Goal: Communication & Community: Answer question/provide support

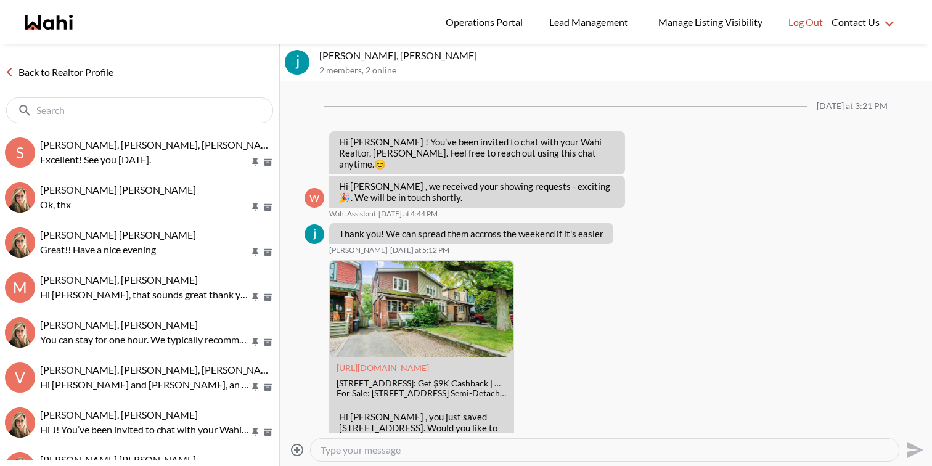
scroll to position [443, 0]
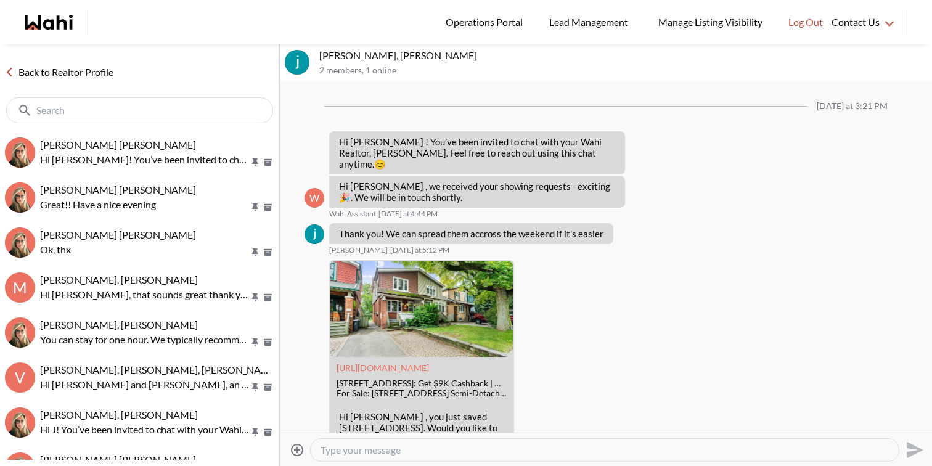
scroll to position [443, 0]
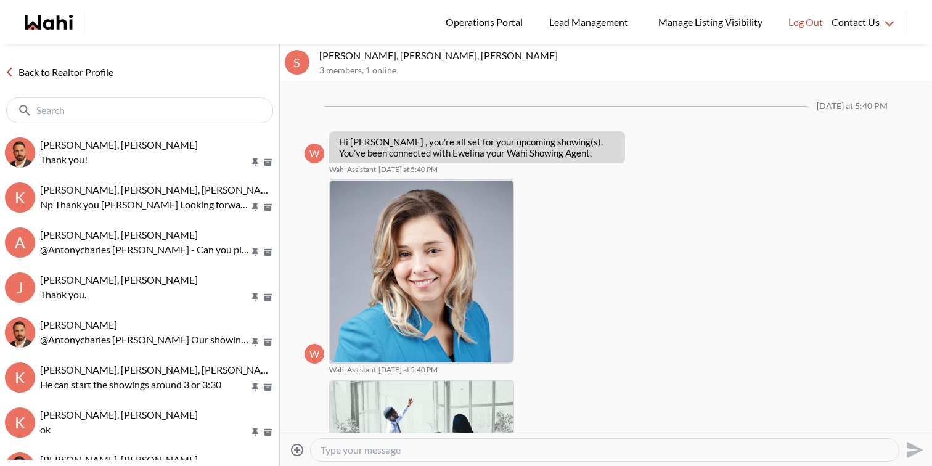
scroll to position [1132, 0]
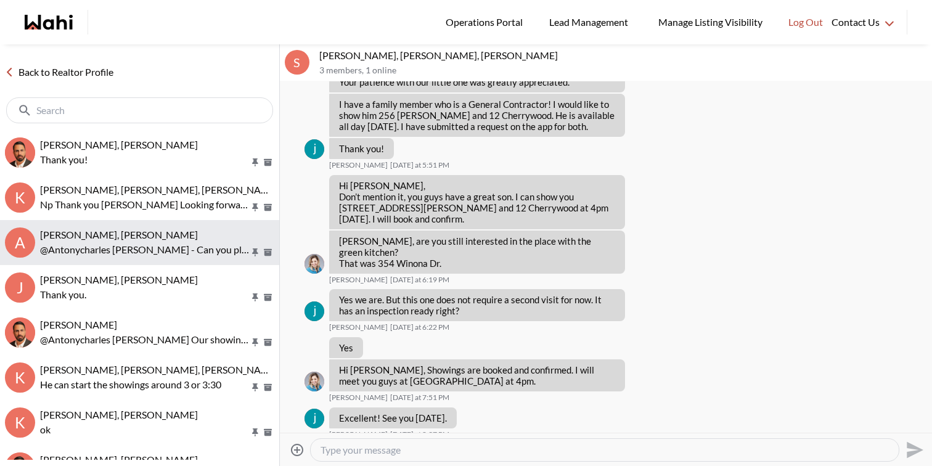
click at [208, 261] on button "A [PERSON_NAME], [PERSON_NAME] @[PERSON_NAME] - Can you please confirm you can …" at bounding box center [139, 242] width 279 height 45
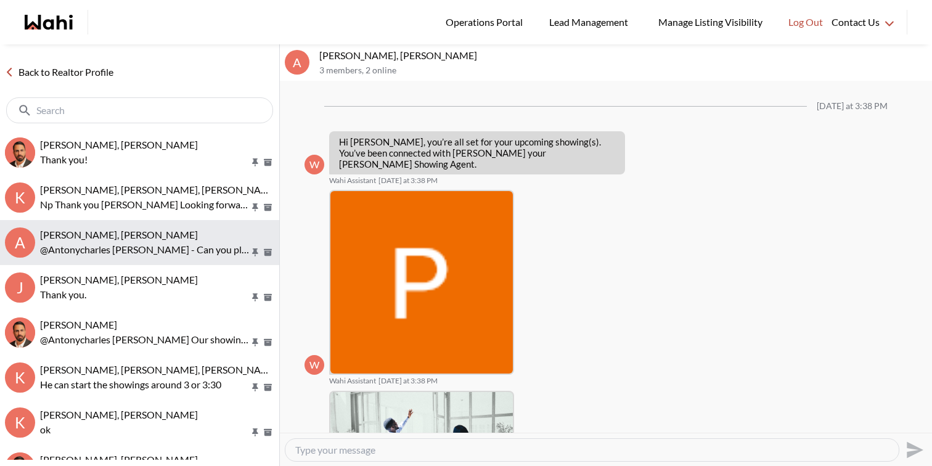
scroll to position [404, 0]
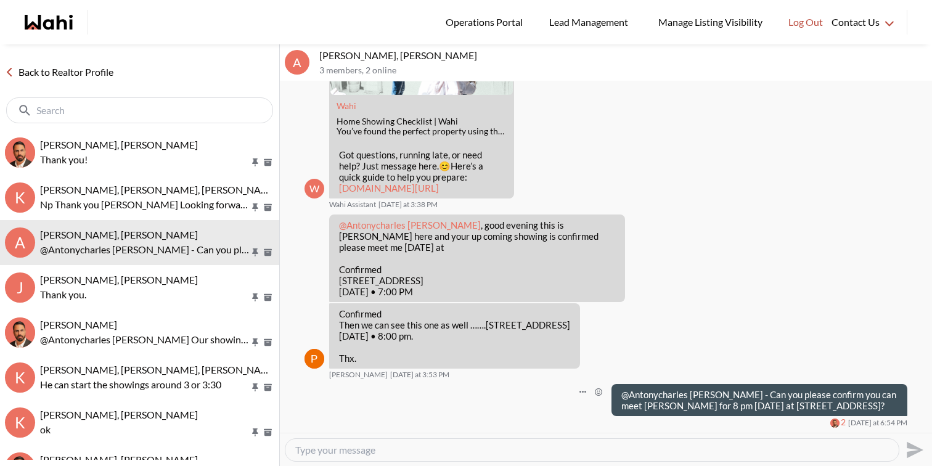
drag, startPoint x: 643, startPoint y: 406, endPoint x: 627, endPoint y: 374, distance: 36.1
click at [626, 384] on div "@Antonycharles Anthonipillai - Can you please confirm you can meet Paul for 8 p…" at bounding box center [760, 400] width 296 height 32
copy p "@Antonycharles Anthonipillai - Can you please confirm you can meet Paul for 8 p…"
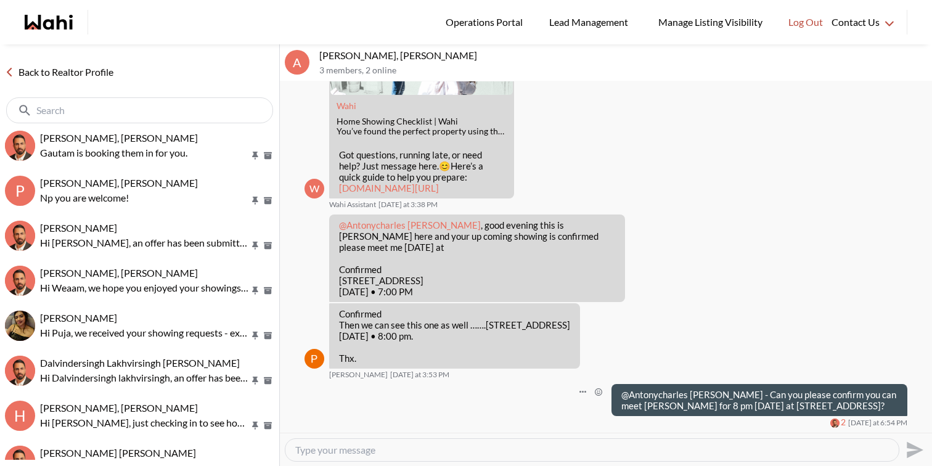
scroll to position [0, 0]
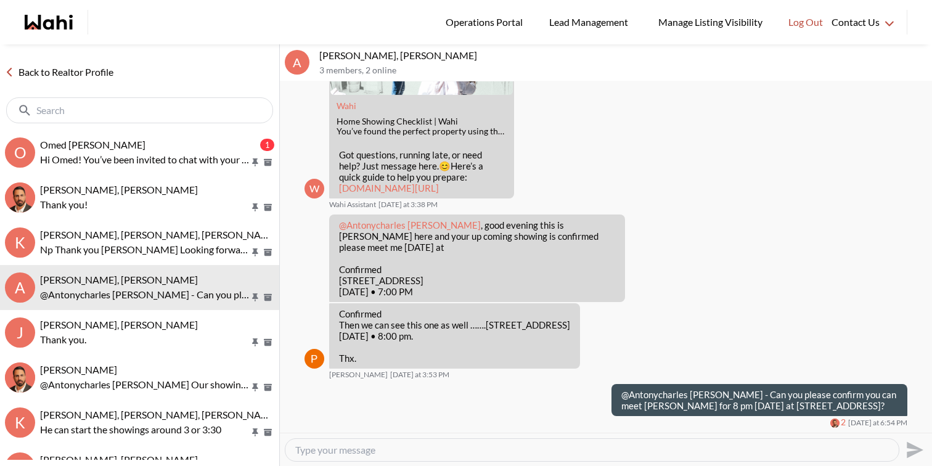
click at [159, 106] on input "text" at bounding box center [140, 110] width 209 height 12
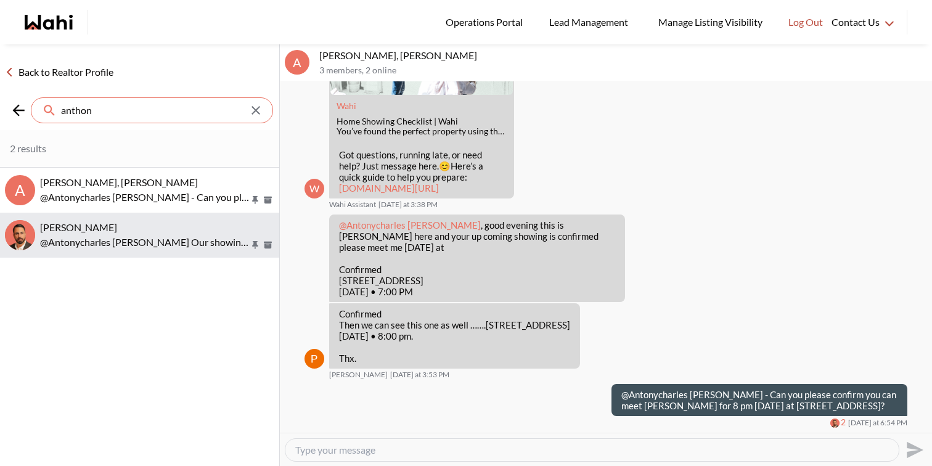
type input "anthon"
click at [117, 228] on span "Antonycharles Anthonipillai, Behnam" at bounding box center [78, 227] width 77 height 12
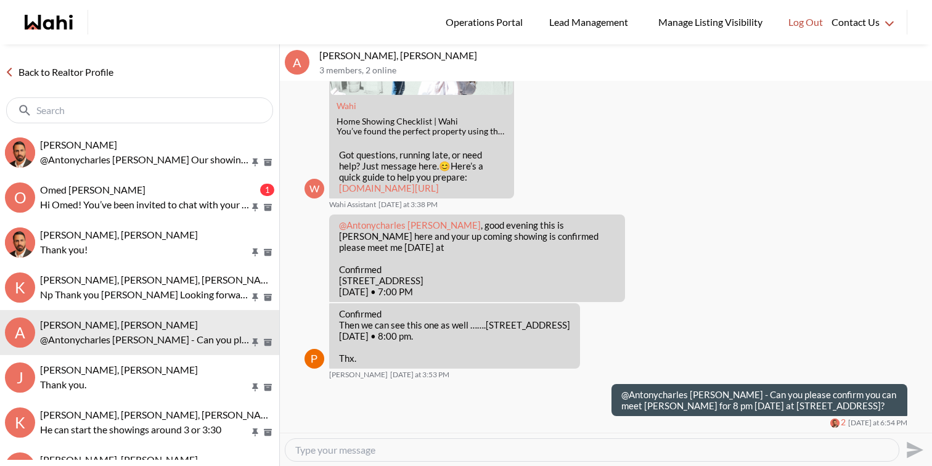
click at [445, 454] on textarea "Type your message" at bounding box center [592, 450] width 594 height 12
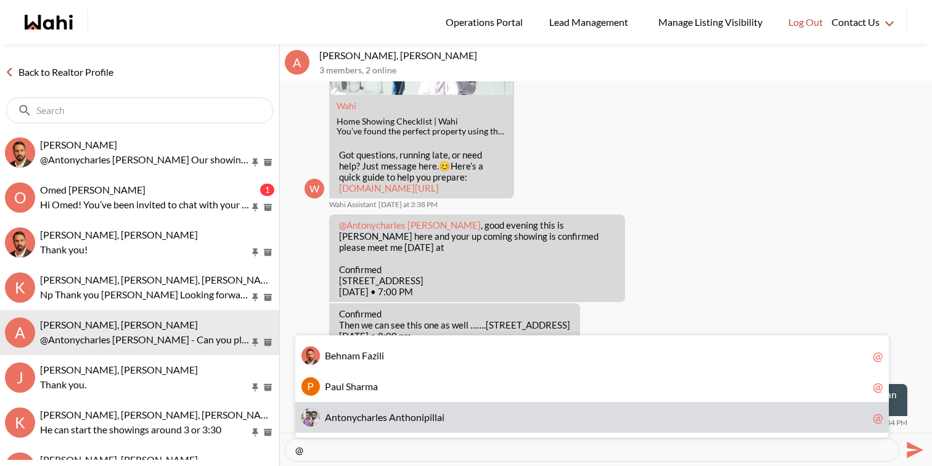
click at [434, 415] on span "l" at bounding box center [433, 417] width 2 height 12
type textarea "@Antonycharles Anthonipillai"
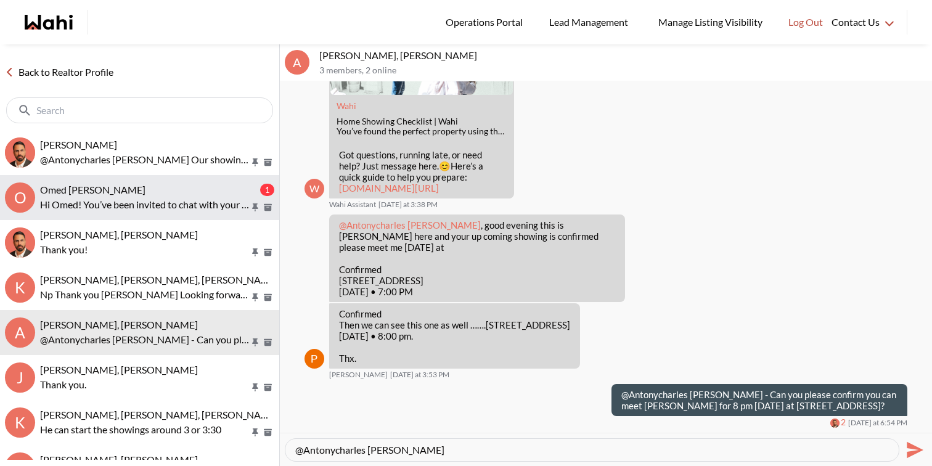
click at [206, 184] on div "Omed Wahab, Faraz" at bounding box center [149, 190] width 218 height 12
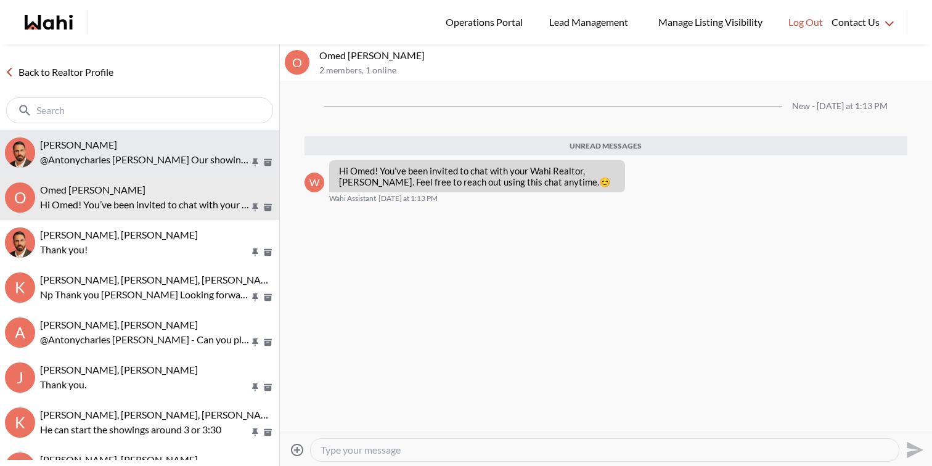
click at [203, 155] on p "@Antonycharles Anthonipillai Our showing agent Paul will be booking the showing…" at bounding box center [145, 159] width 210 height 15
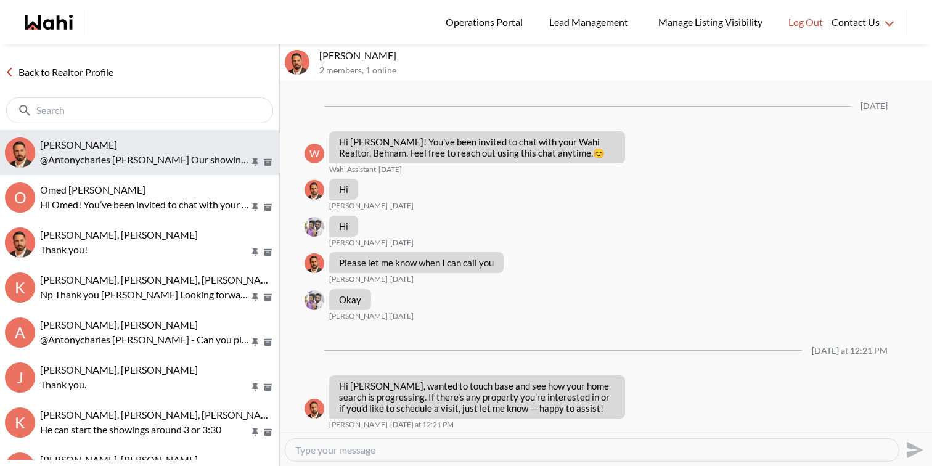
scroll to position [456, 0]
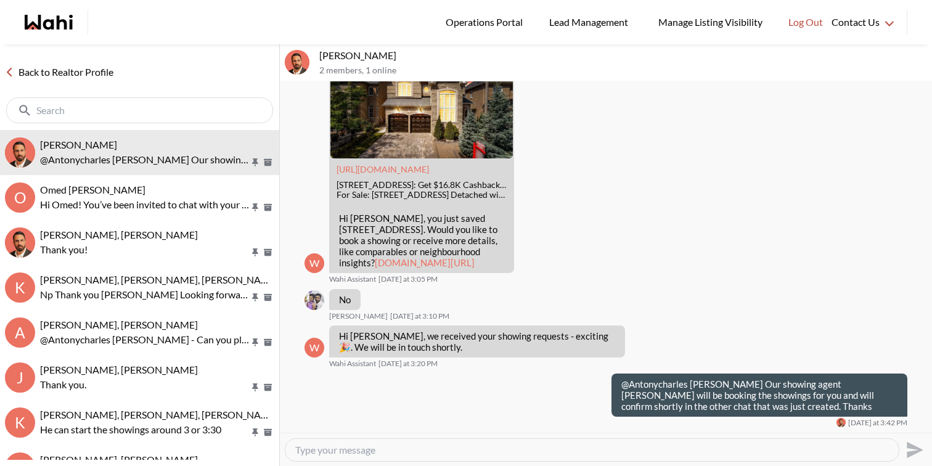
drag, startPoint x: 437, startPoint y: 55, endPoint x: 319, endPoint y: 55, distance: 118.4
click at [319, 55] on div "Antonycharles Anthonipillai, Behnam 2 members , 1 online" at bounding box center [606, 62] width 652 height 37
copy p "Antonycharles Anthonipilla"
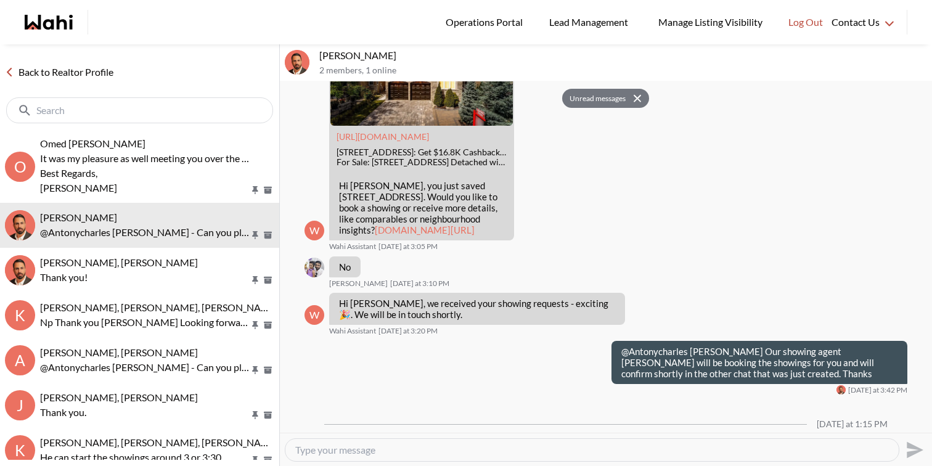
scroll to position [576, 0]
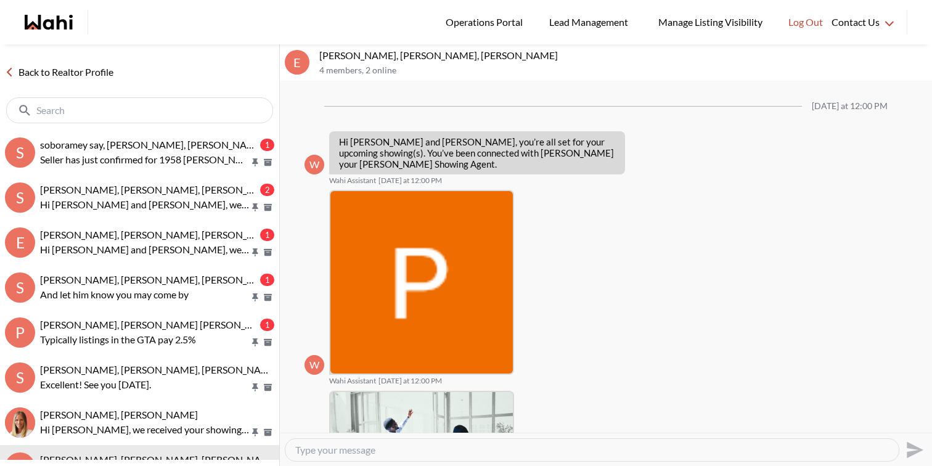
scroll to position [411, 0]
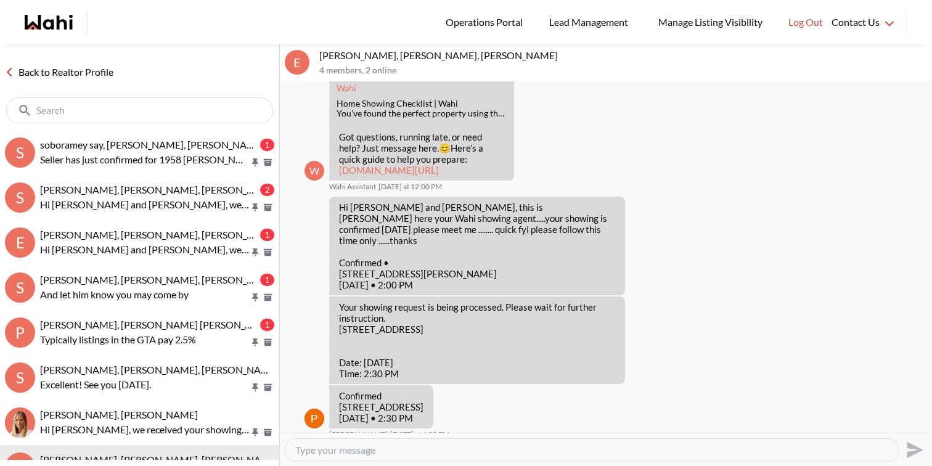
click at [174, 174] on button "s soboramey say, [PERSON_NAME], [PERSON_NAME] 1 Seller has just confirmed for 1…" at bounding box center [139, 152] width 279 height 45
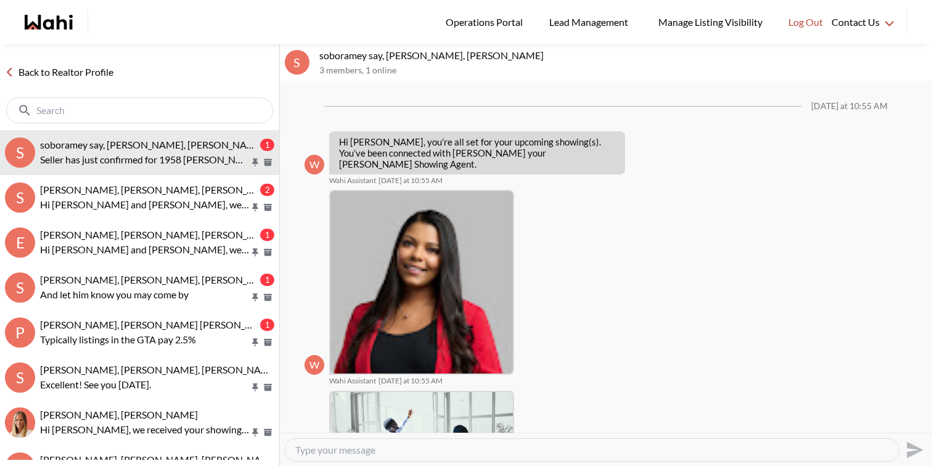
scroll to position [634, 0]
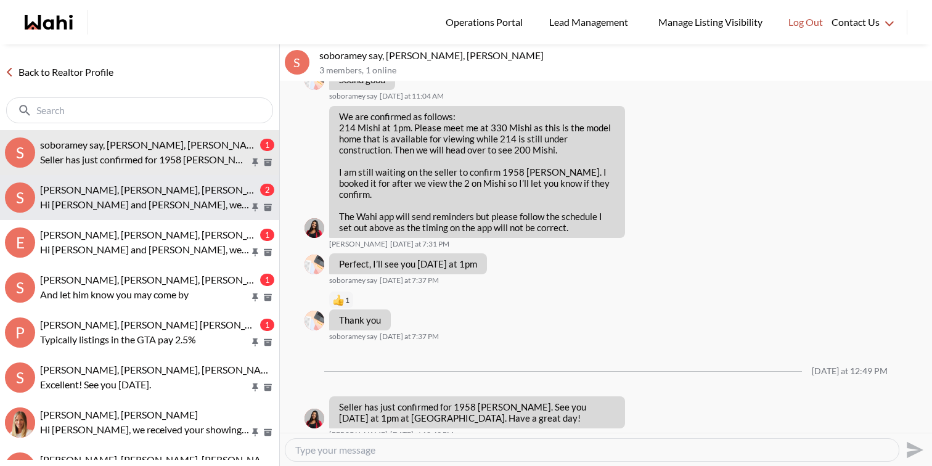
click at [179, 212] on button "S [PERSON_NAME], [PERSON_NAME], [PERSON_NAME] 2 Hi [PERSON_NAME] and [PERSON_NA…" at bounding box center [139, 197] width 279 height 45
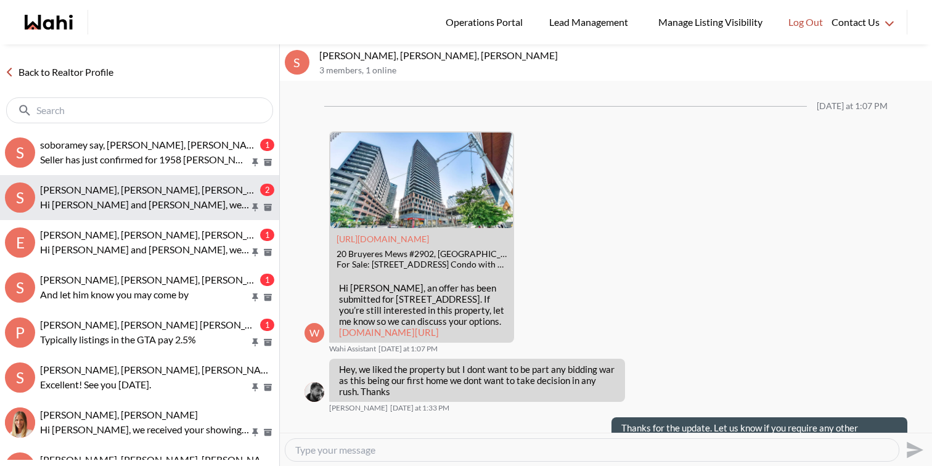
scroll to position [2289, 0]
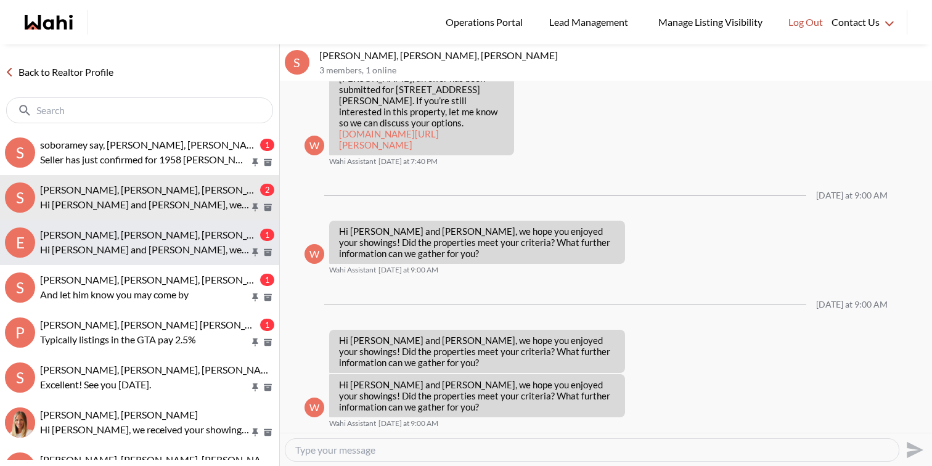
click at [179, 236] on span "[PERSON_NAME], [PERSON_NAME], [PERSON_NAME]" at bounding box center [159, 235] width 239 height 12
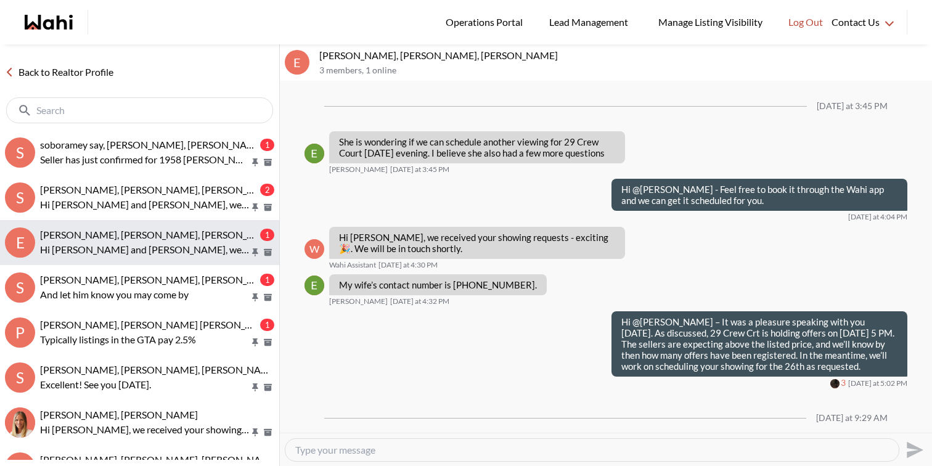
scroll to position [1595, 0]
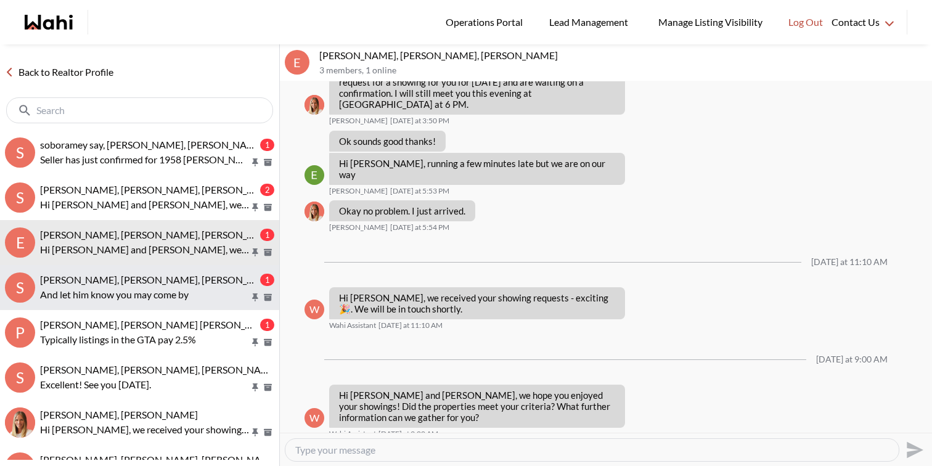
click at [184, 278] on span "[PERSON_NAME], [PERSON_NAME], [PERSON_NAME]" at bounding box center [159, 280] width 239 height 12
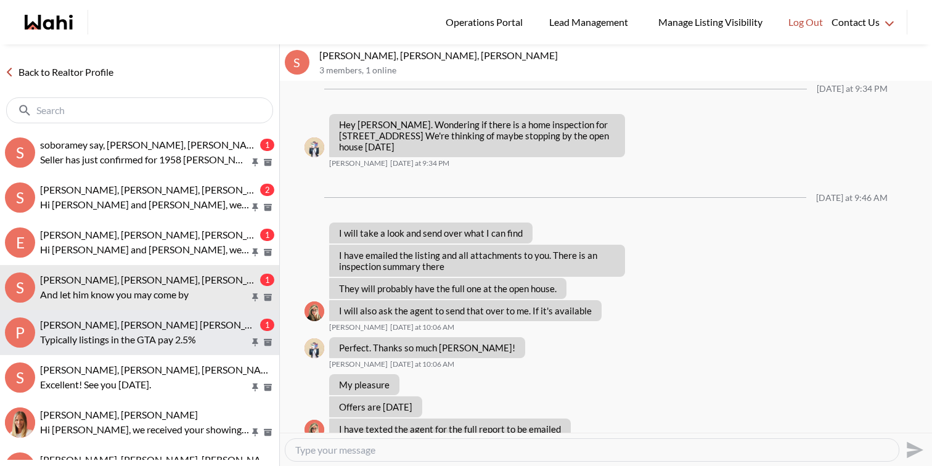
scroll to position [1822, 0]
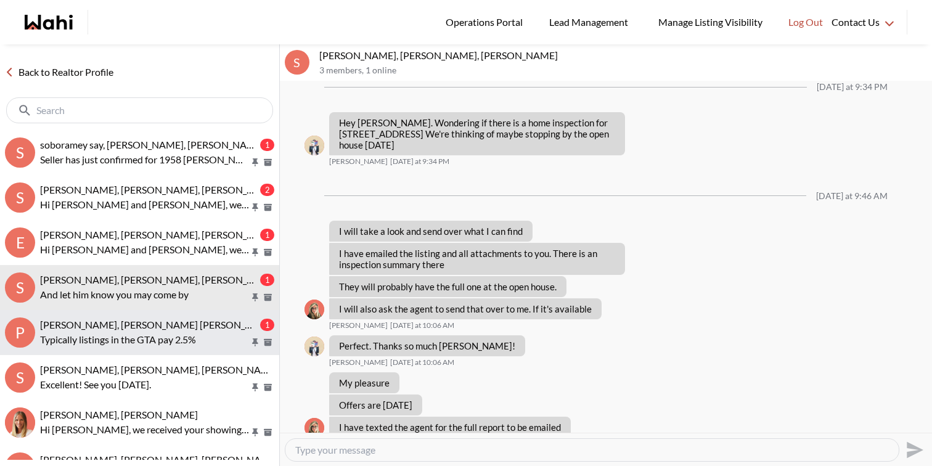
click at [208, 332] on p "Typically listings in the GTA pay 2.5%" at bounding box center [145, 339] width 210 height 15
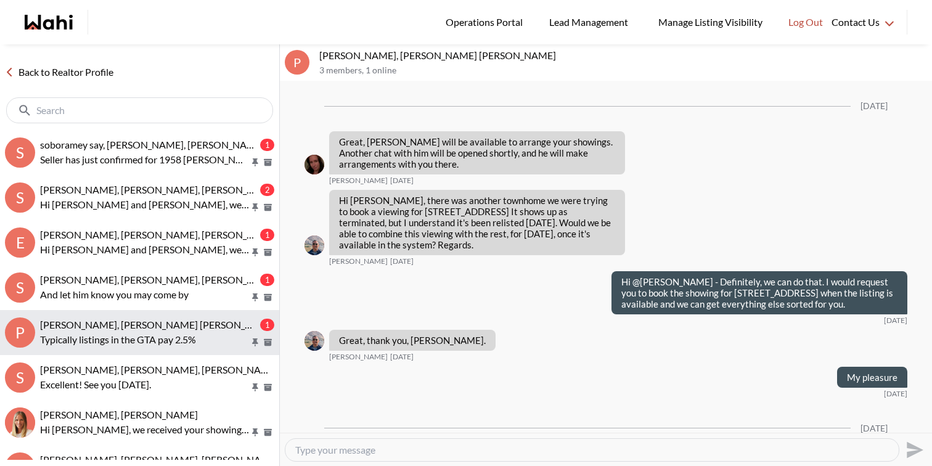
scroll to position [3294, 0]
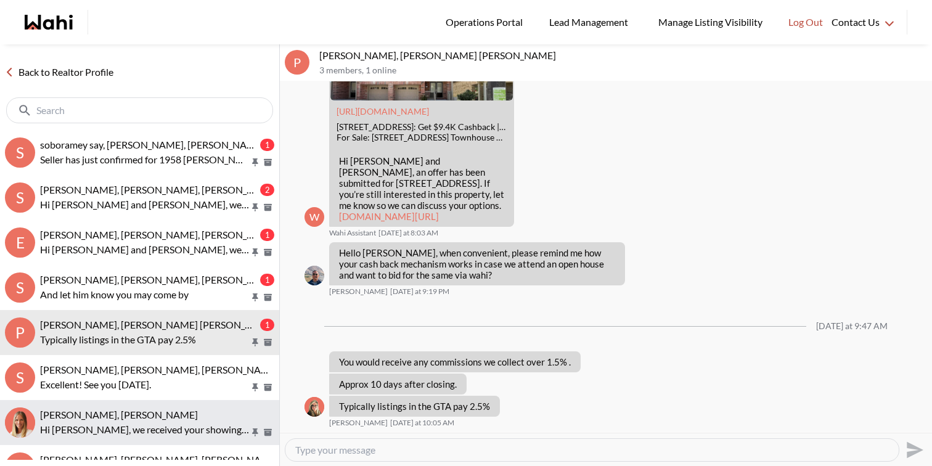
click at [202, 416] on div "[PERSON_NAME], [PERSON_NAME]" at bounding box center [157, 415] width 234 height 12
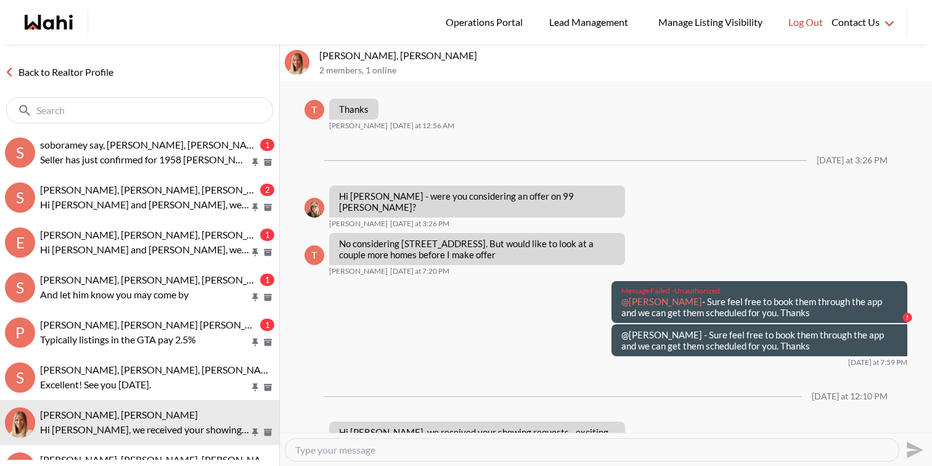
scroll to position [534, 0]
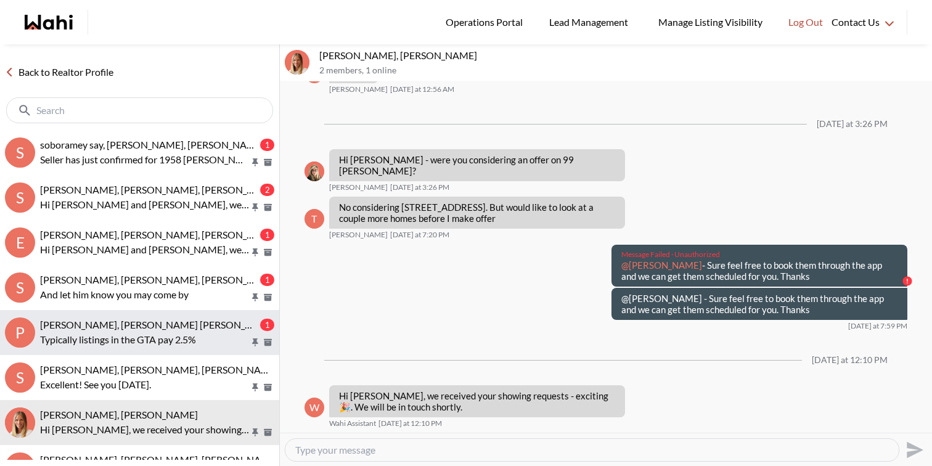
click at [199, 322] on span "[PERSON_NAME], [PERSON_NAME] [PERSON_NAME]" at bounding box center [158, 325] width 237 height 12
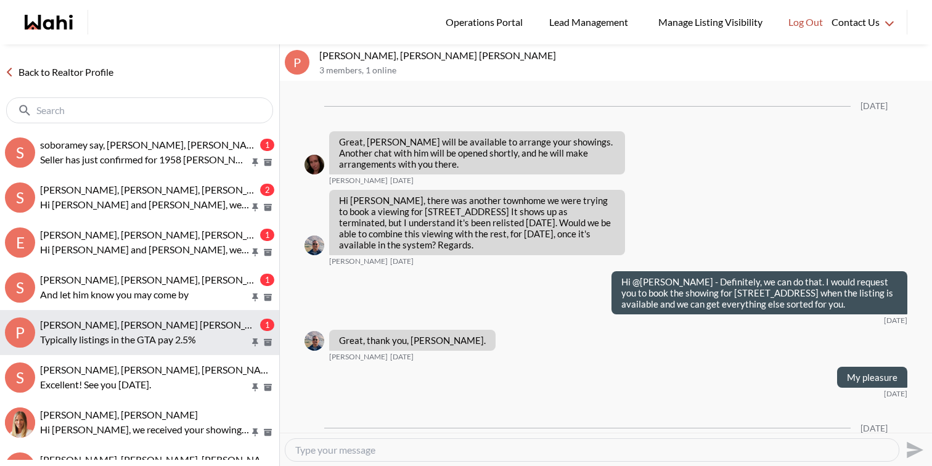
scroll to position [3294, 0]
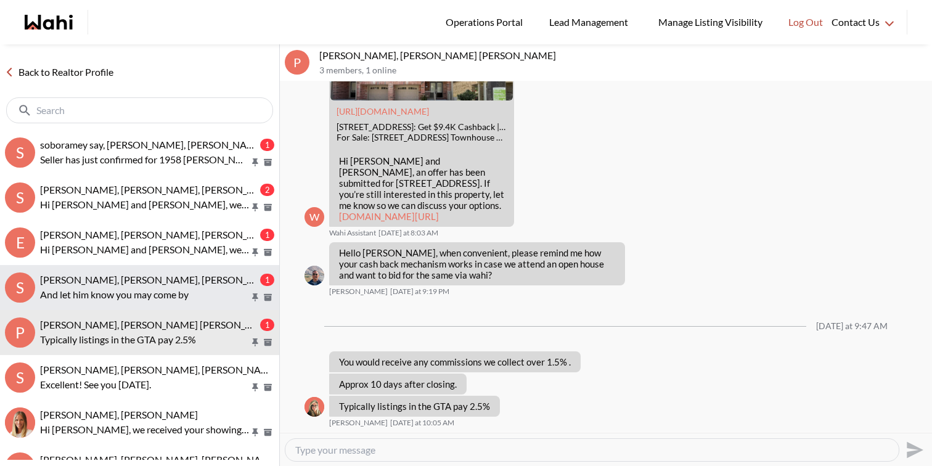
click at [194, 288] on p "And let him know you may come by" at bounding box center [145, 294] width 210 height 15
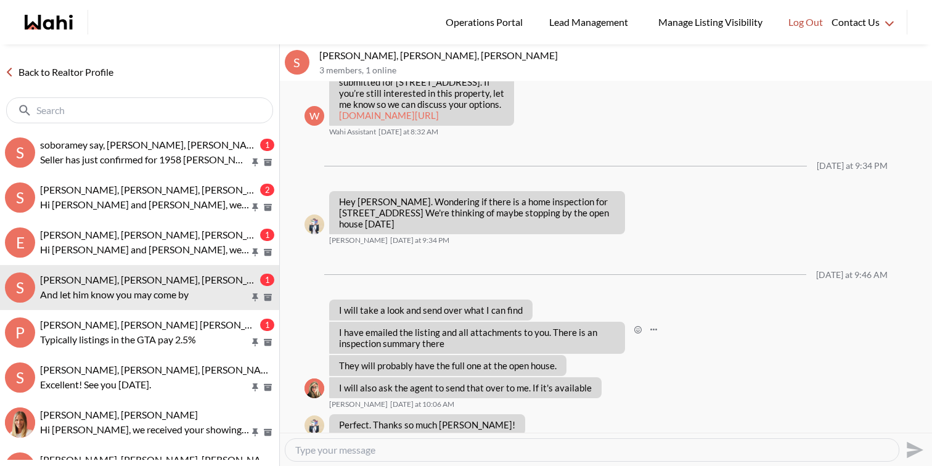
scroll to position [1741, 0]
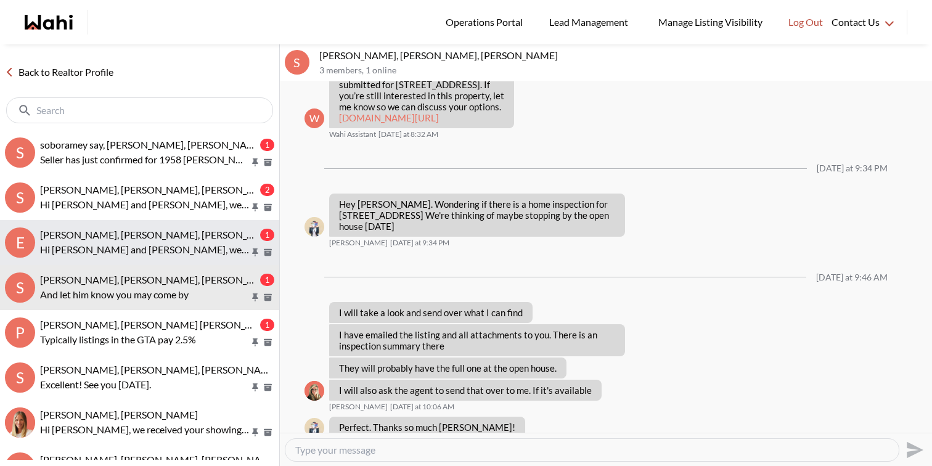
click at [228, 239] on div "[PERSON_NAME], [PERSON_NAME], [PERSON_NAME]" at bounding box center [149, 235] width 218 height 12
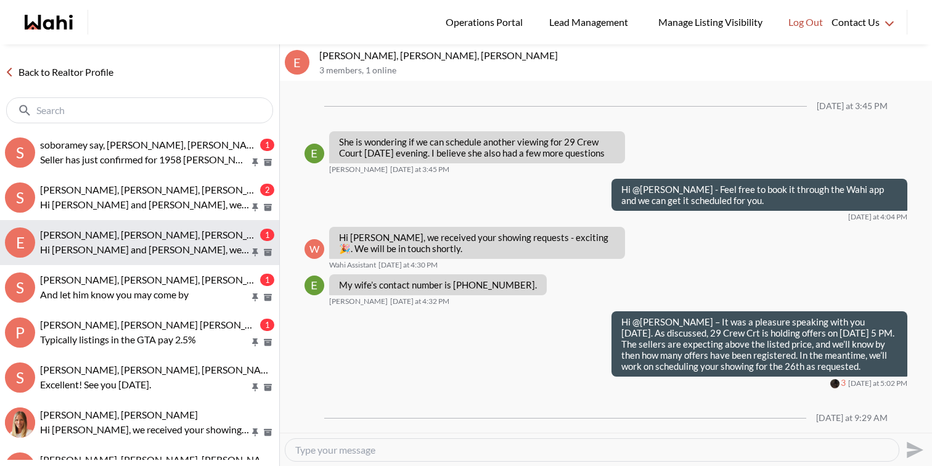
scroll to position [1595, 0]
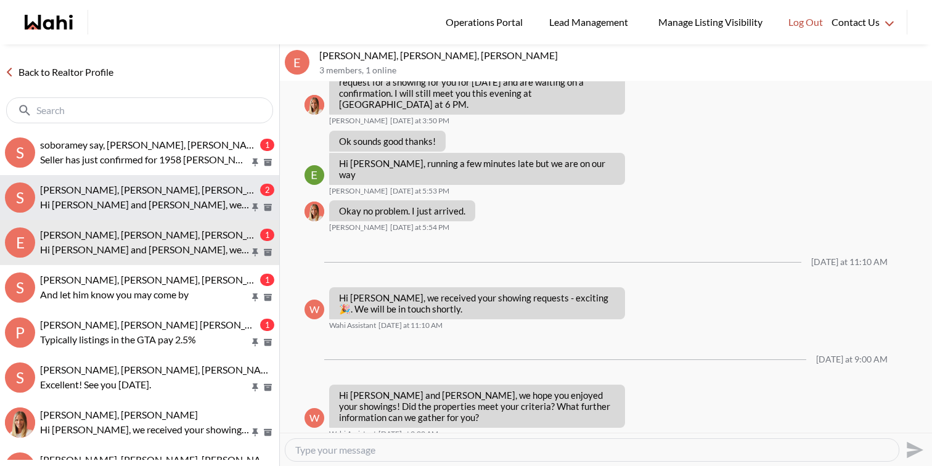
click at [235, 196] on div "[PERSON_NAME], [PERSON_NAME], [PERSON_NAME] 2 Hi [PERSON_NAME] and [PERSON_NAME…" at bounding box center [157, 198] width 234 height 28
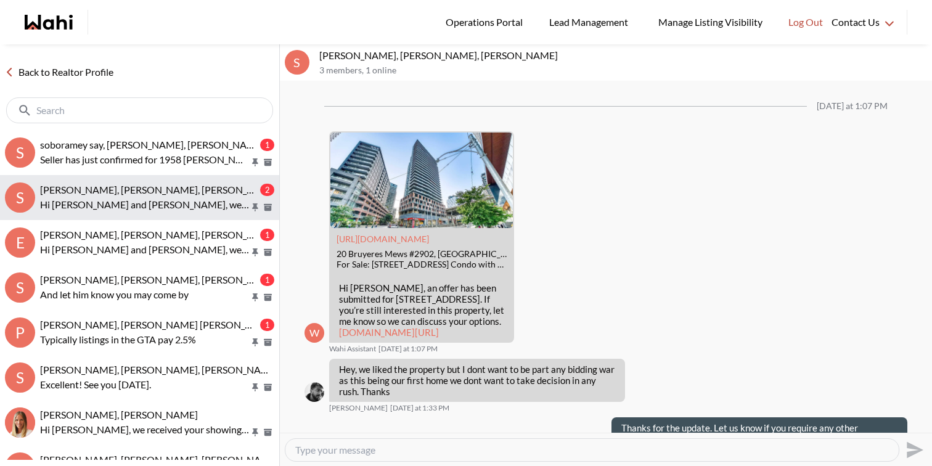
scroll to position [2289, 0]
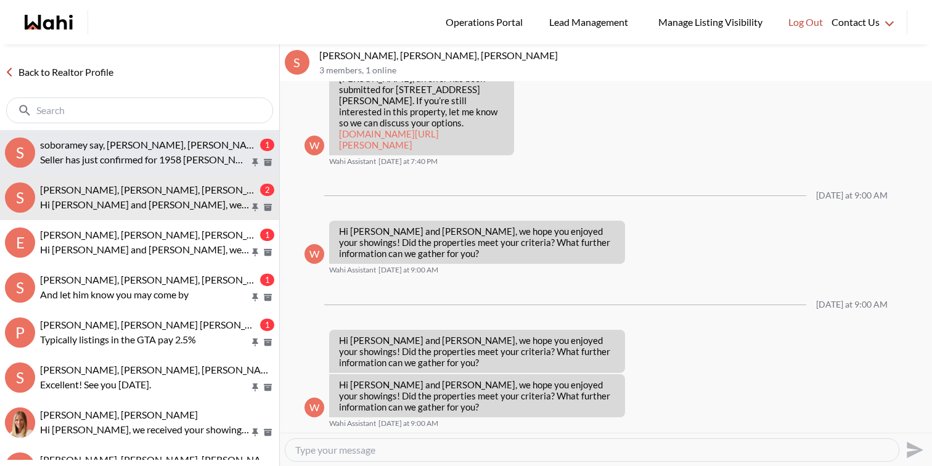
click at [226, 154] on p "Seller has just confirmed for 1958 [PERSON_NAME]. See you [DATE] at 1pm at [GEO…" at bounding box center [145, 159] width 210 height 15
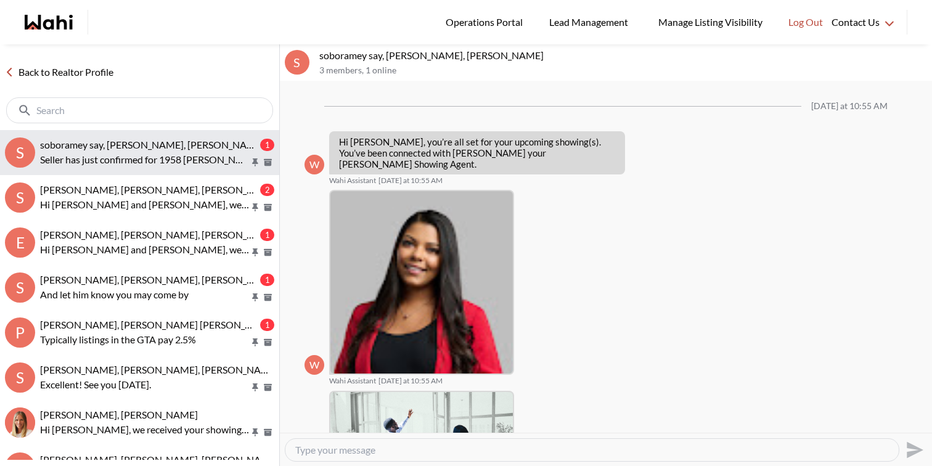
scroll to position [634, 0]
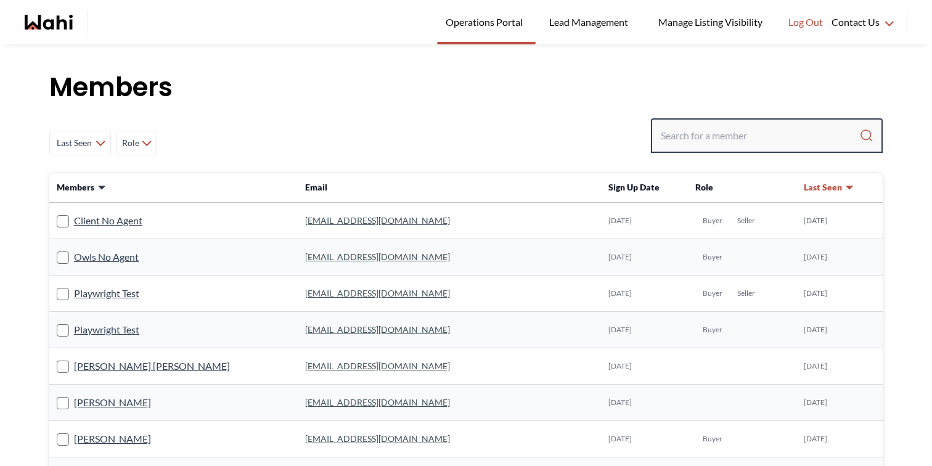
click at [727, 138] on input "Search input" at bounding box center [760, 136] width 199 height 22
paste input "[EMAIL_ADDRESS][DOMAIN_NAME]"
type input "[EMAIL_ADDRESS][DOMAIN_NAME]"
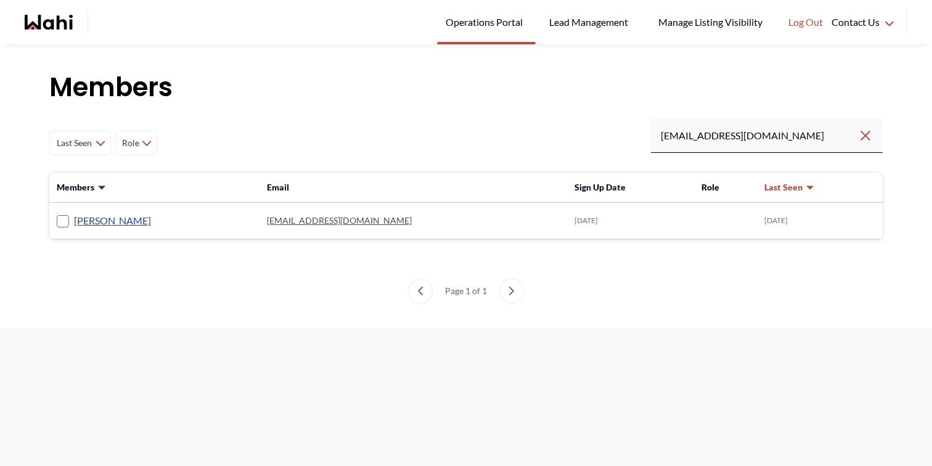
click at [126, 221] on link "[PERSON_NAME]" at bounding box center [112, 221] width 77 height 16
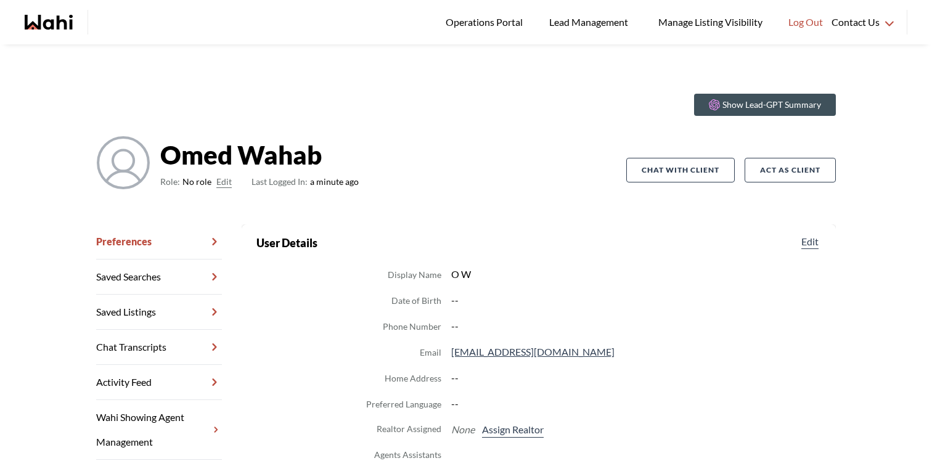
click at [224, 183] on button "Edit" at bounding box center [223, 182] width 15 height 15
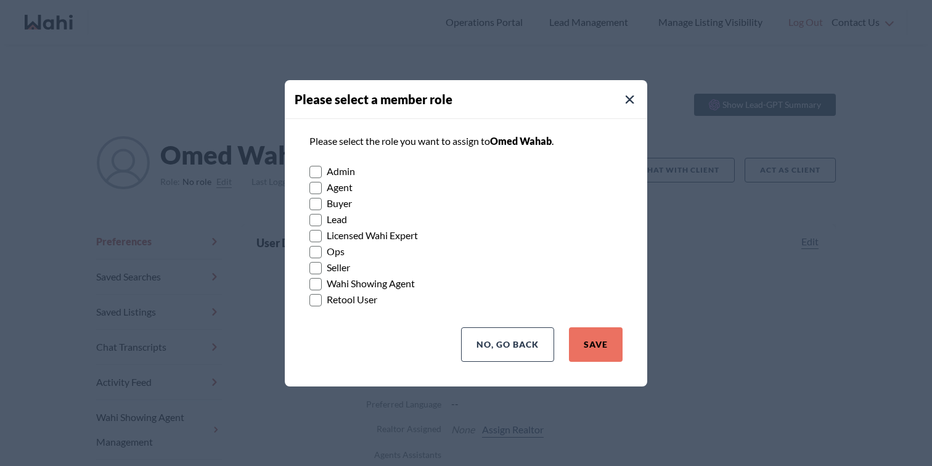
click at [348, 199] on label "Buyer" at bounding box center [466, 203] width 313 height 16
click at [310, 199] on input "Buyer" at bounding box center [310, 199] width 0 height 8
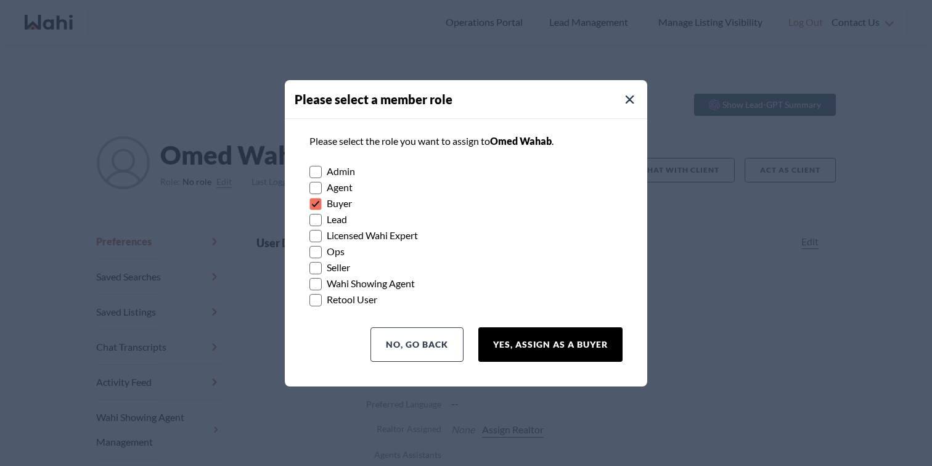
click at [525, 339] on button "Yes, Assign as a Buyer" at bounding box center [551, 344] width 144 height 35
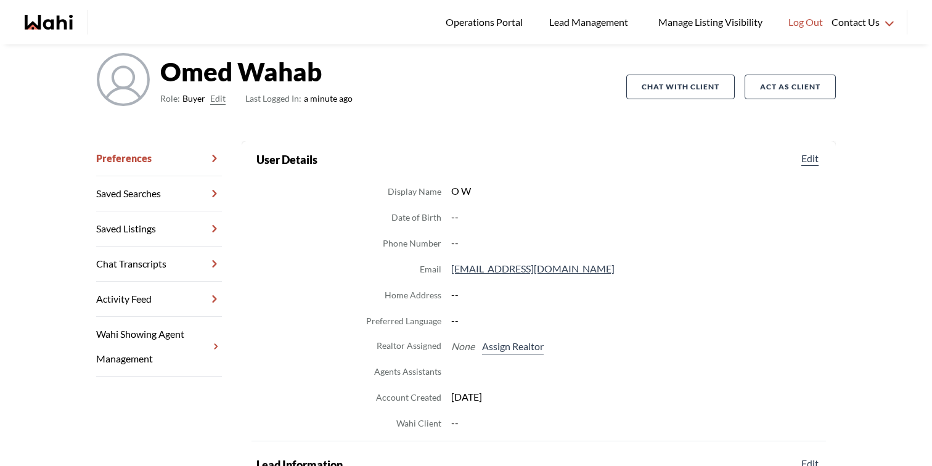
scroll to position [155, 0]
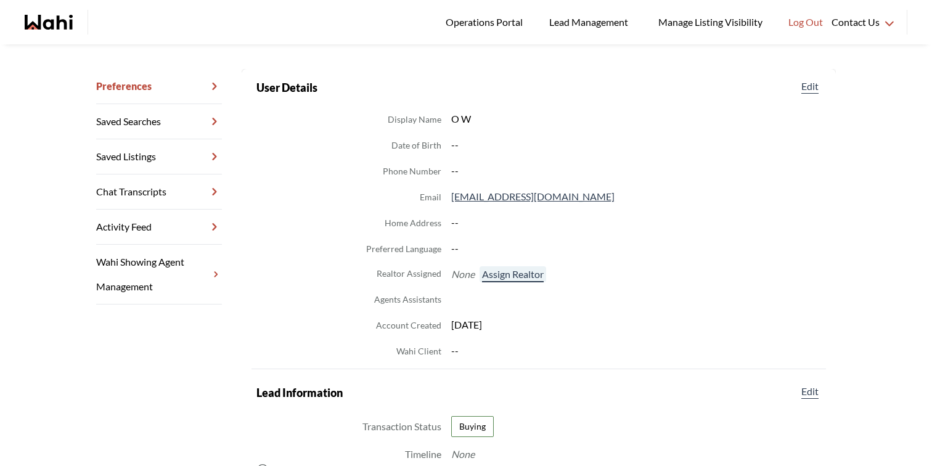
click at [504, 269] on button "Assign Realtor" at bounding box center [513, 274] width 67 height 16
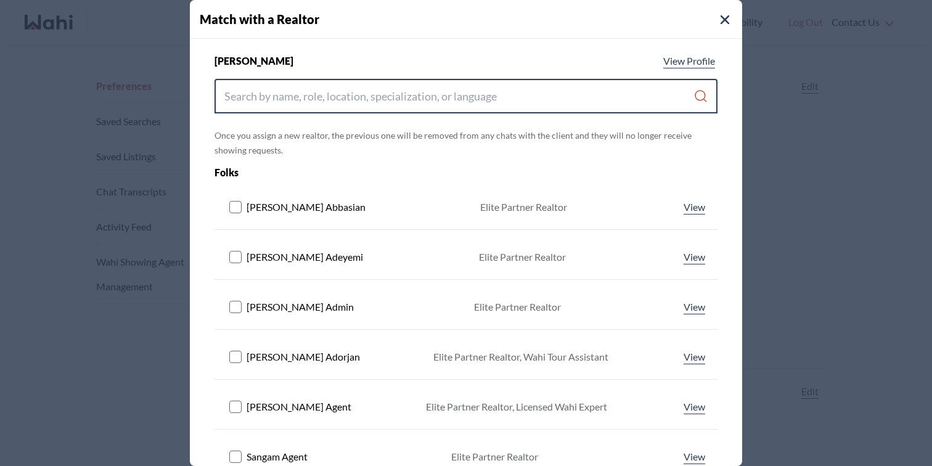
click at [491, 89] on input "Search input" at bounding box center [458, 96] width 469 height 22
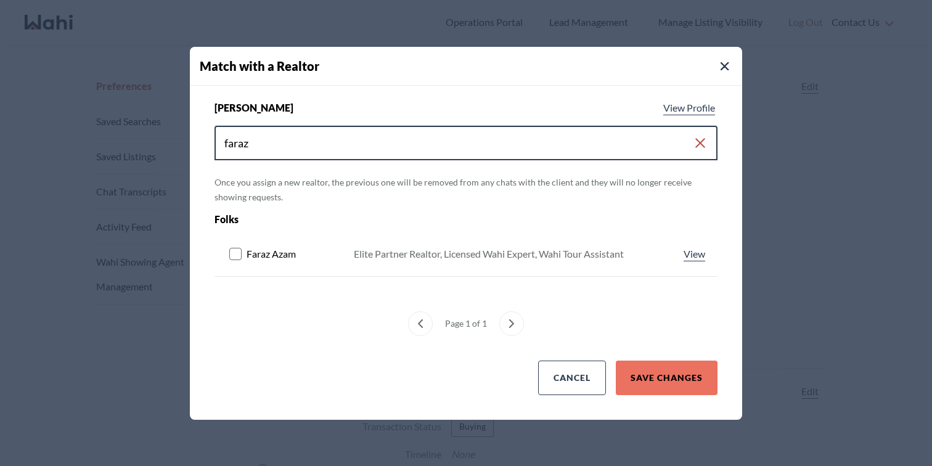
type input "faraz"
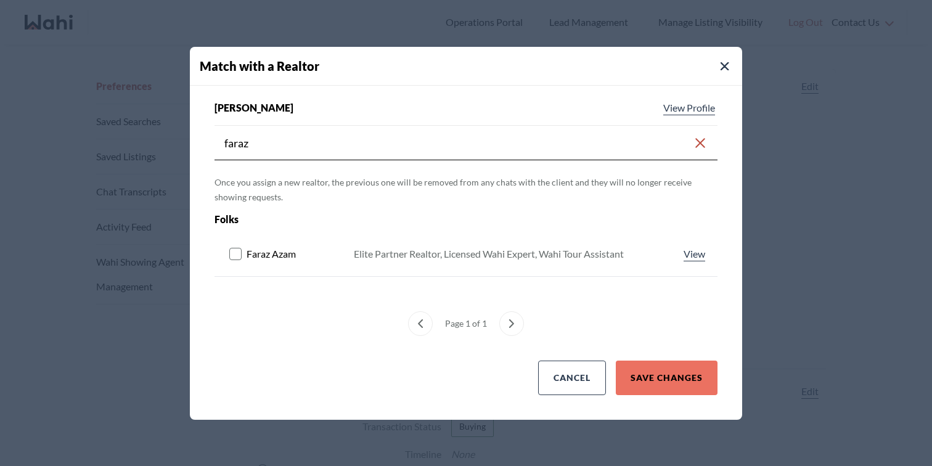
click at [238, 257] on rect at bounding box center [236, 254] width 12 height 12
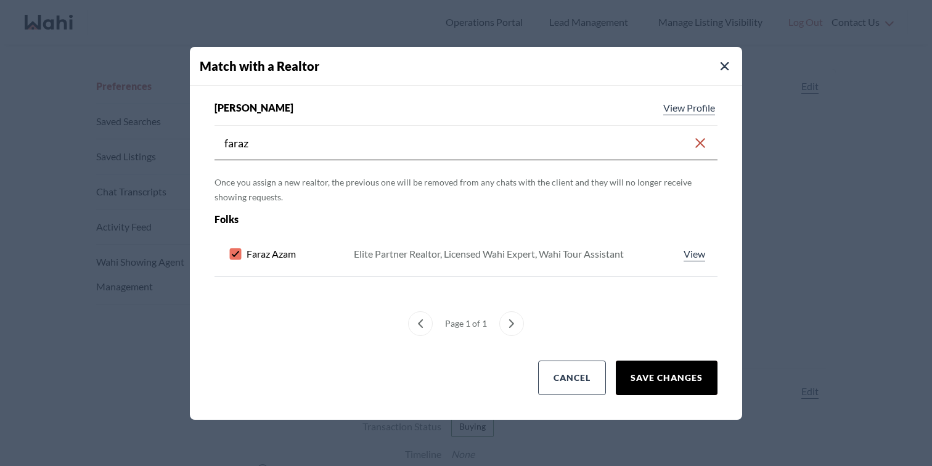
click at [660, 383] on button "Save Changes" at bounding box center [667, 378] width 102 height 35
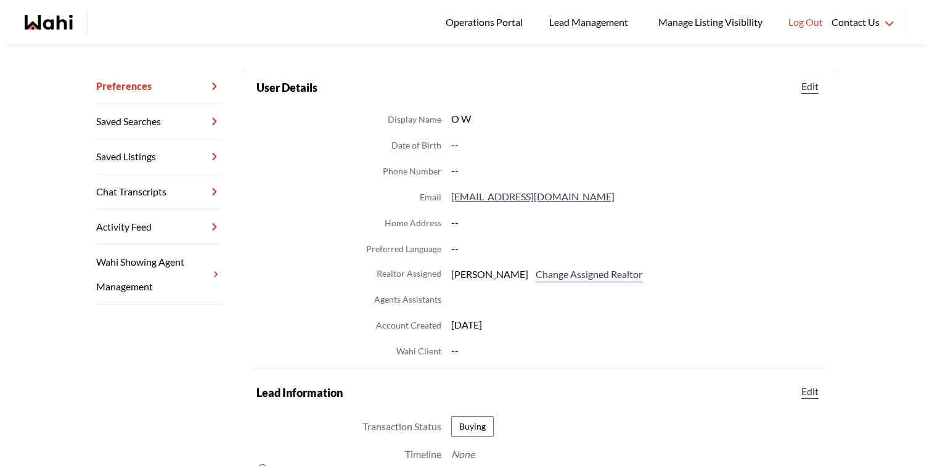
click at [67, 22] on icon "Wahi homepage" at bounding box center [49, 22] width 48 height 15
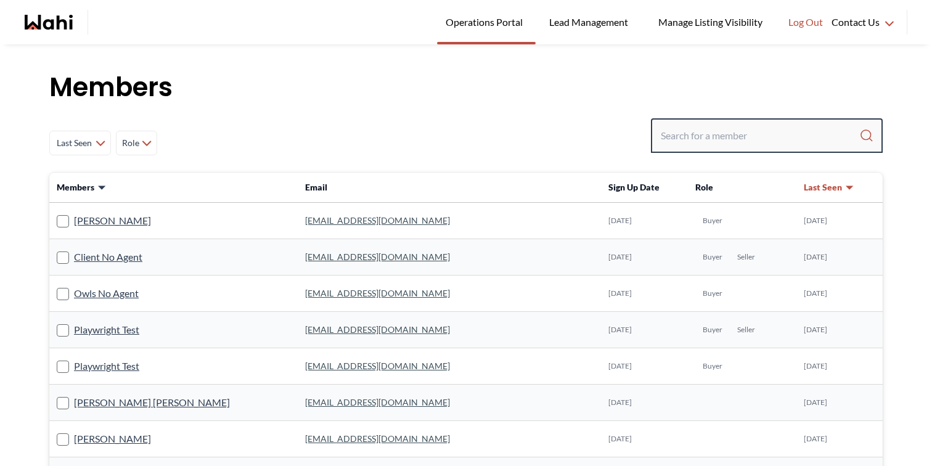
click at [686, 131] on input "Search input" at bounding box center [760, 136] width 199 height 22
paste input "Antonycharles Anthonipilla"
type input "Antonycharles Anthonipilla"
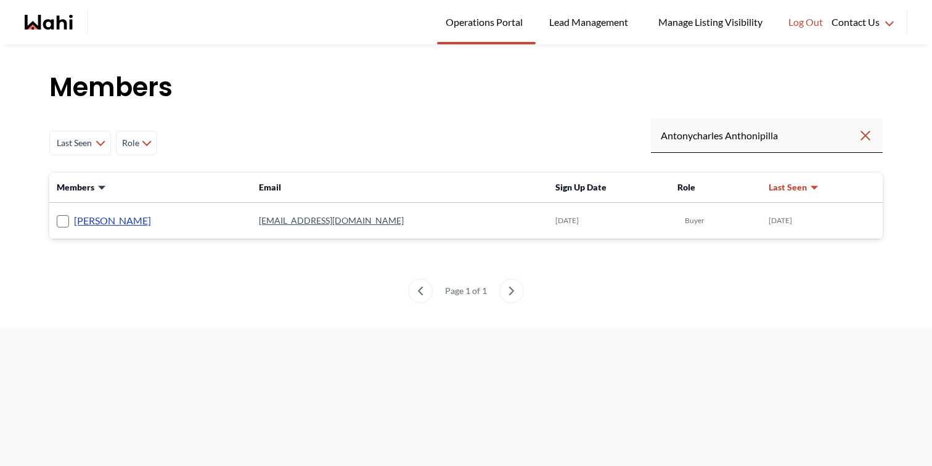
click at [151, 219] on link "Antonycharles Anthonipillai" at bounding box center [112, 221] width 77 height 16
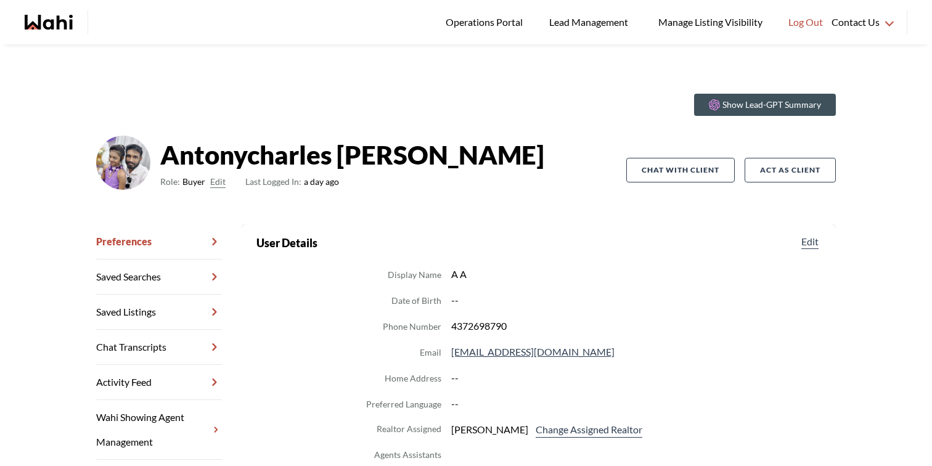
click at [175, 347] on link "Chat Transcripts" at bounding box center [159, 347] width 126 height 35
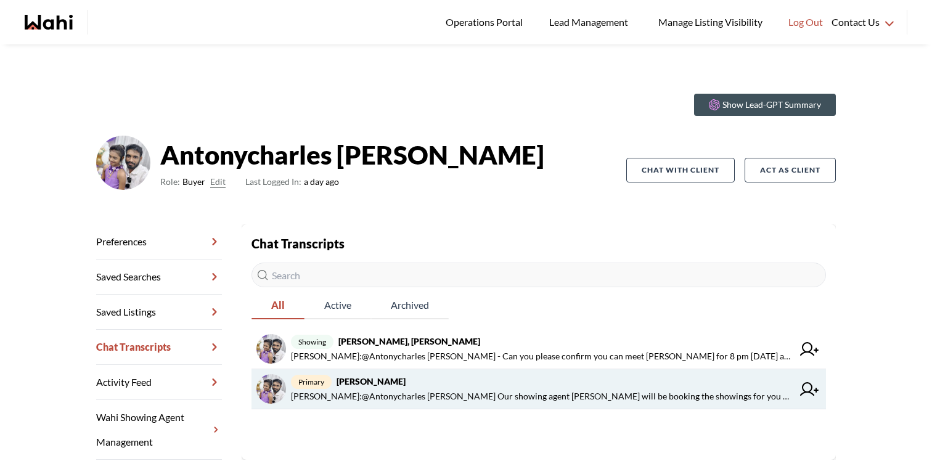
click at [511, 382] on span "primary Antonycharles Anthonipillai, Behnam" at bounding box center [542, 381] width 502 height 15
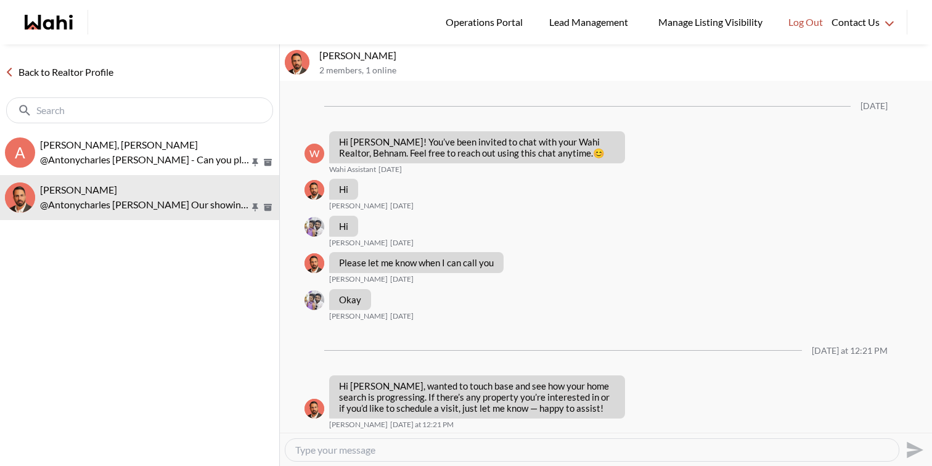
scroll to position [456, 0]
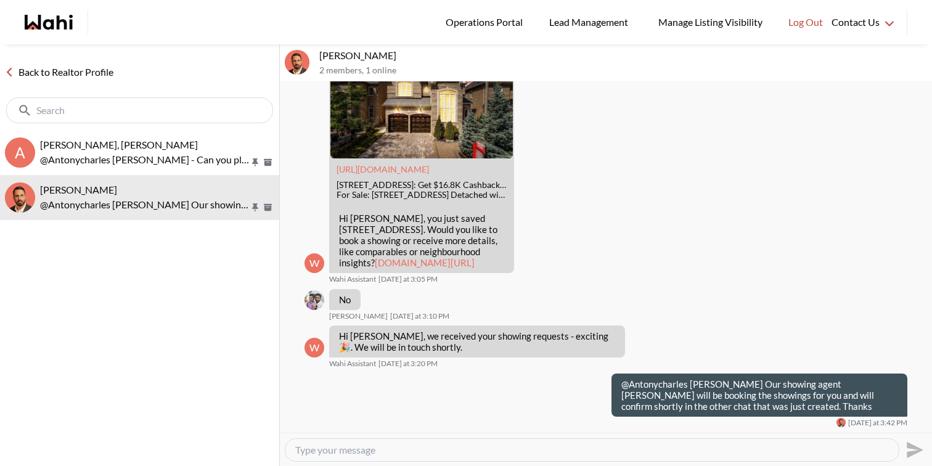
click at [496, 439] on div at bounding box center [593, 450] width 614 height 22
click at [495, 446] on textarea "Type your message" at bounding box center [592, 450] width 594 height 12
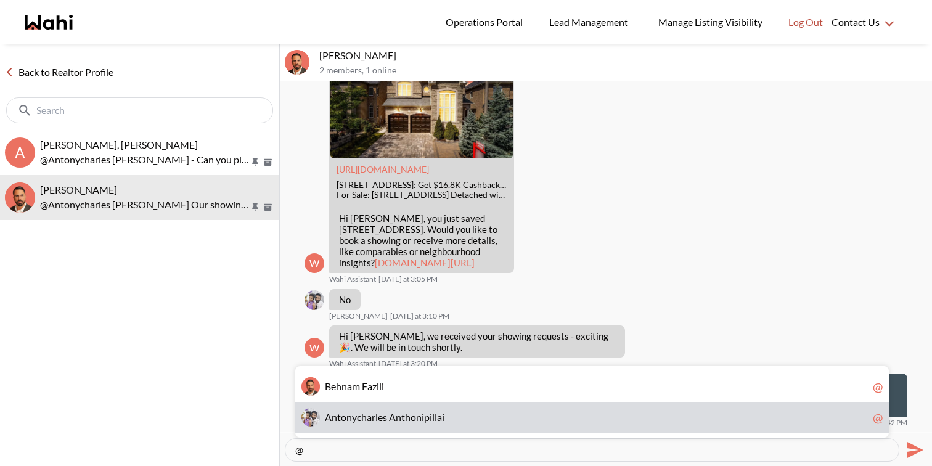
click at [461, 408] on div "A n t o n y c h a r l e s A n t h o n i p i l l a i @" at bounding box center [592, 417] width 594 height 31
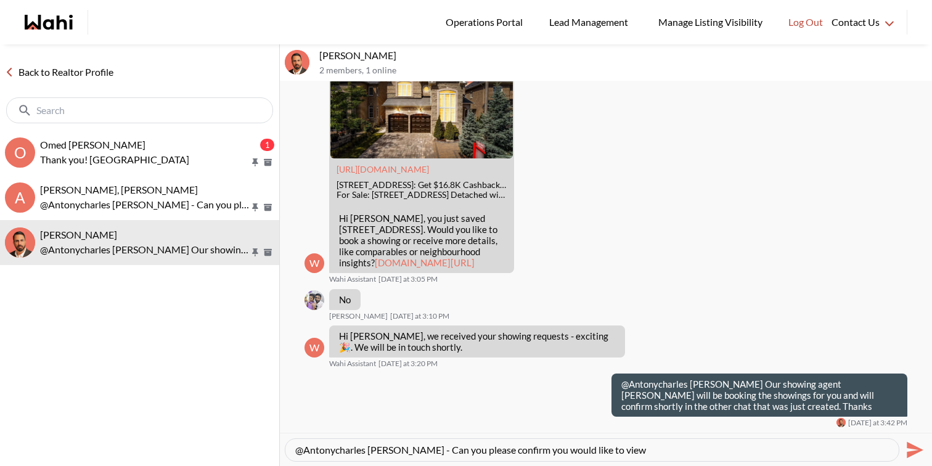
paste textarea "259 Gowan Ave, Toronto, Ontario M4J 2K7"
type textarea "@Antonycharles Anthonipillai - Can you please confirm you would like to view 25…"
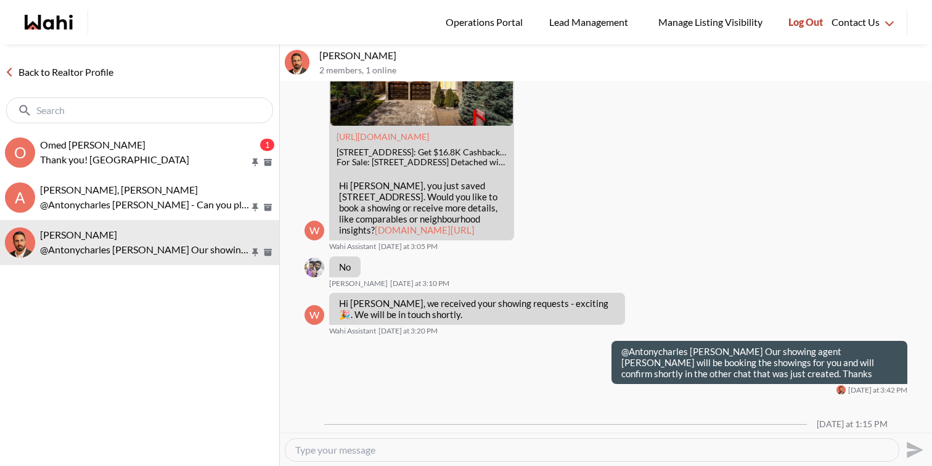
scroll to position [0, 0]
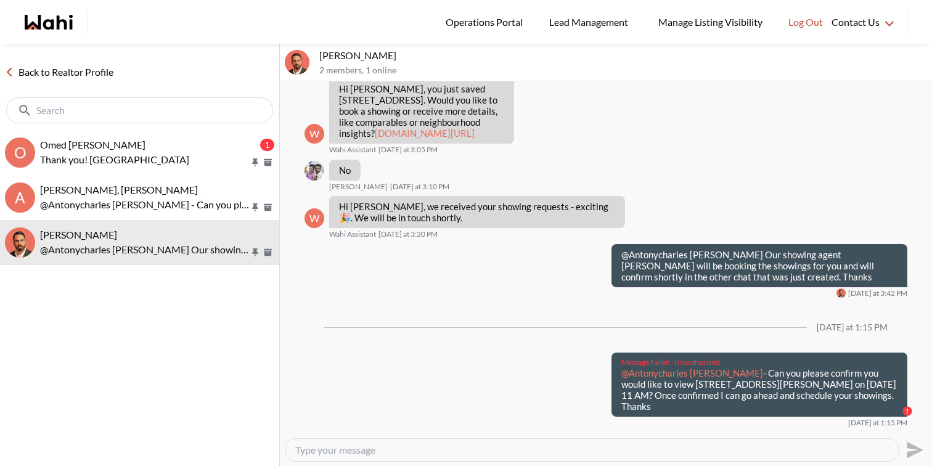
drag, startPoint x: 664, startPoint y: 418, endPoint x: 607, endPoint y: 384, distance: 66.6
click at [607, 384] on div "Message Failed · Unauthorized @Antonycharles Anthonipillai - Can you please con…" at bounding box center [757, 385] width 301 height 64
copy p "@Antonycharles Anthonipillai - Can you please confirm you would like to view 25…"
click at [638, 448] on textarea "Type your message" at bounding box center [592, 450] width 594 height 12
paste textarea "@Antonycharles Anthonipillai - Can you please confirm you would like to view 25…"
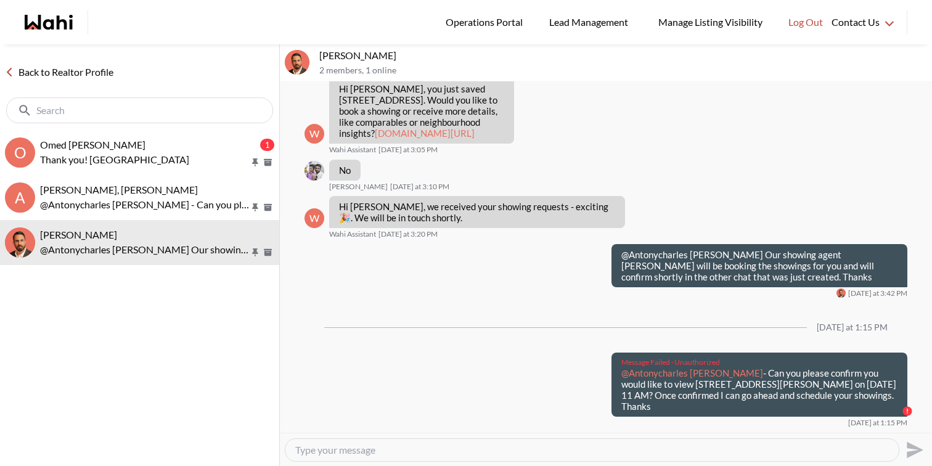
type textarea "@Antonycharles Anthonipillai - Can you please confirm you would like to view 25…"
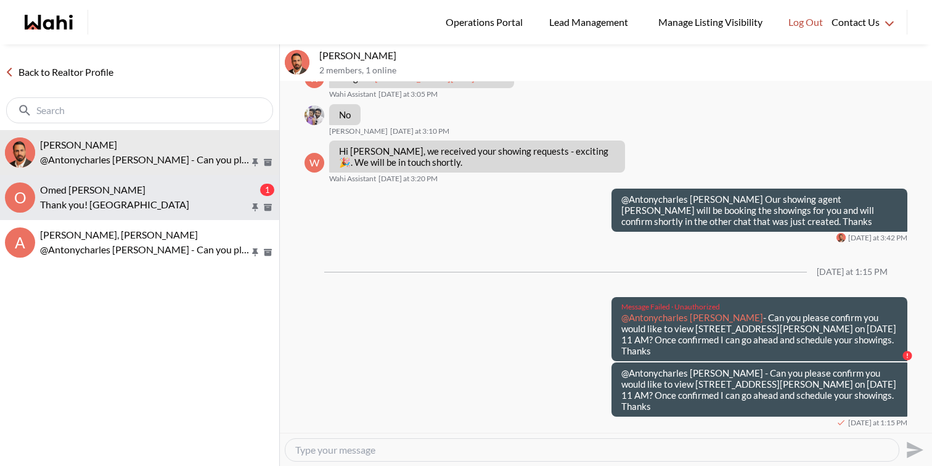
click at [194, 202] on p "Thank you! [GEOGRAPHIC_DATA]" at bounding box center [145, 204] width 210 height 15
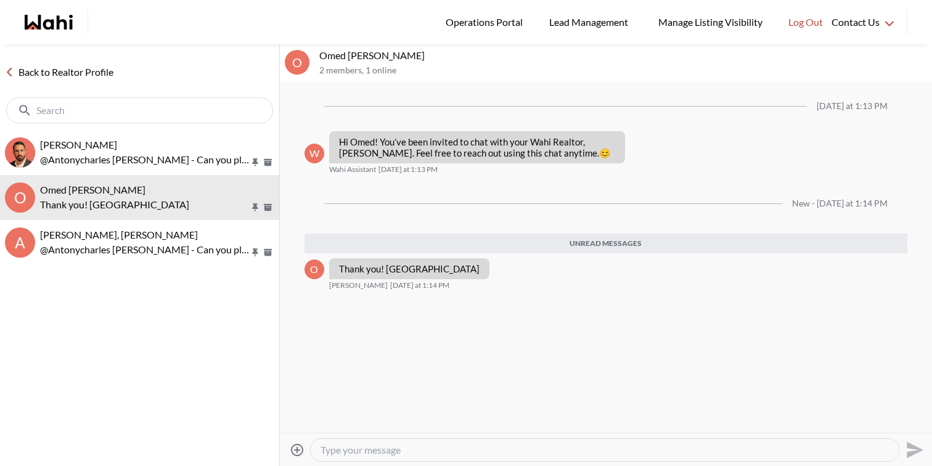
click at [352, 442] on div at bounding box center [605, 450] width 588 height 22
click at [365, 456] on div at bounding box center [605, 450] width 588 height 22
click at [367, 443] on div at bounding box center [605, 450] width 588 height 22
click at [366, 448] on textarea "Type your message" at bounding box center [605, 450] width 569 height 12
type textarea "My pleasure. It was great speaking with you [DATE]."
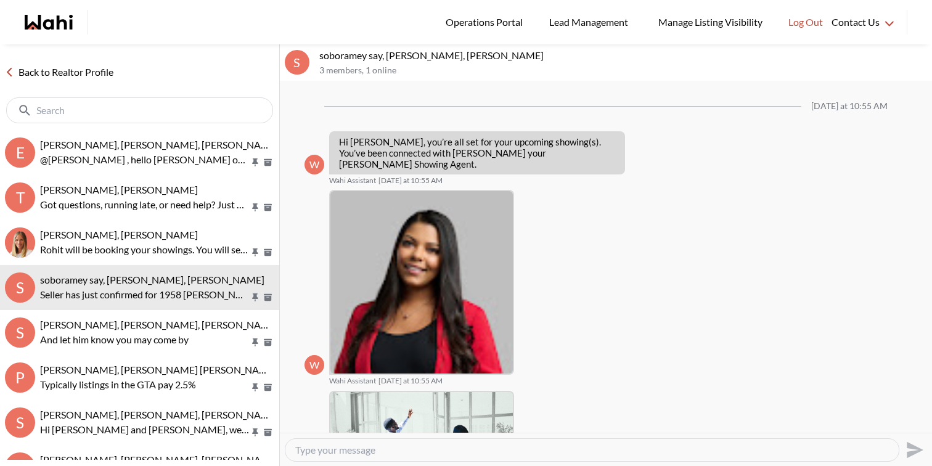
scroll to position [634, 0]
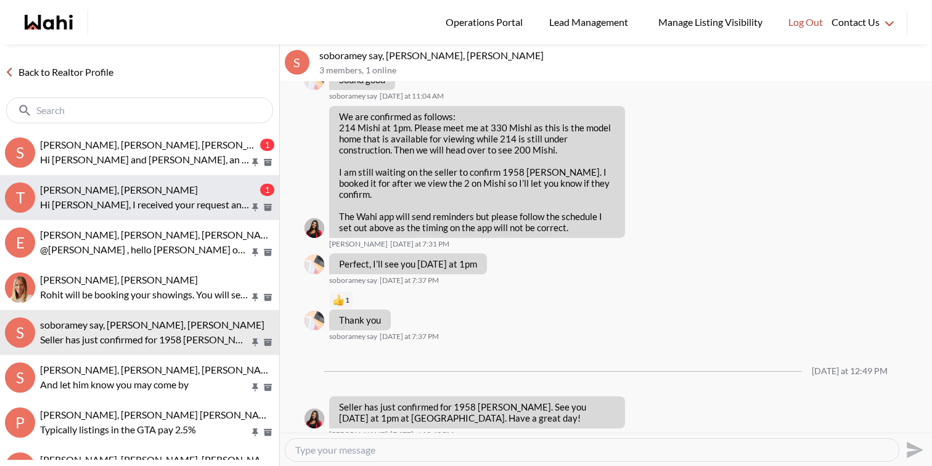
click at [170, 190] on div "[PERSON_NAME], [PERSON_NAME]" at bounding box center [149, 190] width 218 height 12
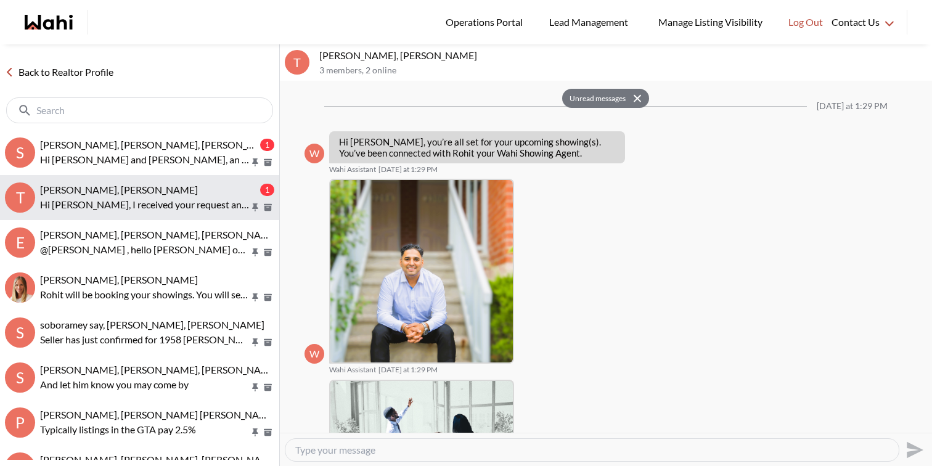
scroll to position [294, 0]
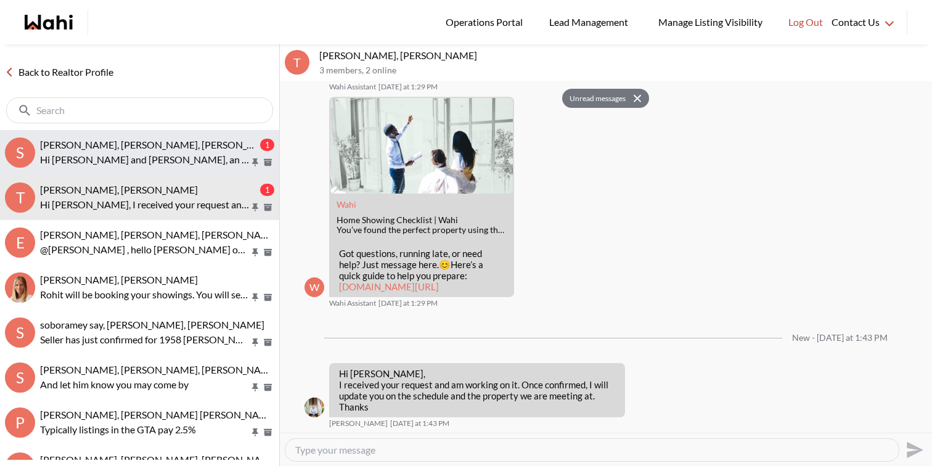
click at [183, 160] on p "Hi Sourav and Kirti, an offer has been submitted for 15 Lower Jarvis St #2013, …" at bounding box center [145, 159] width 210 height 15
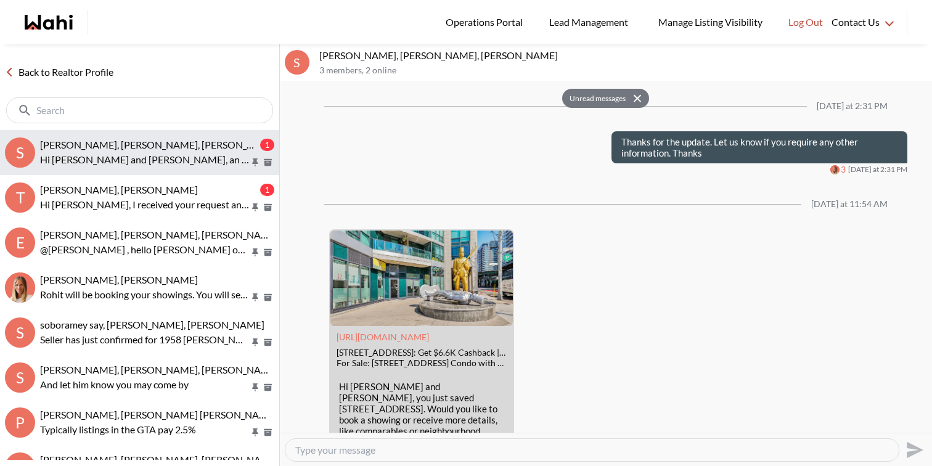
scroll to position [2280, 0]
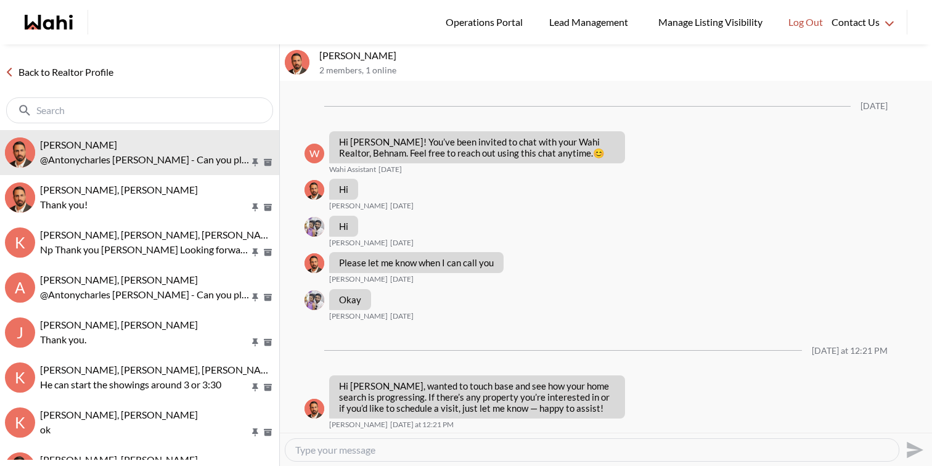
scroll to position [576, 0]
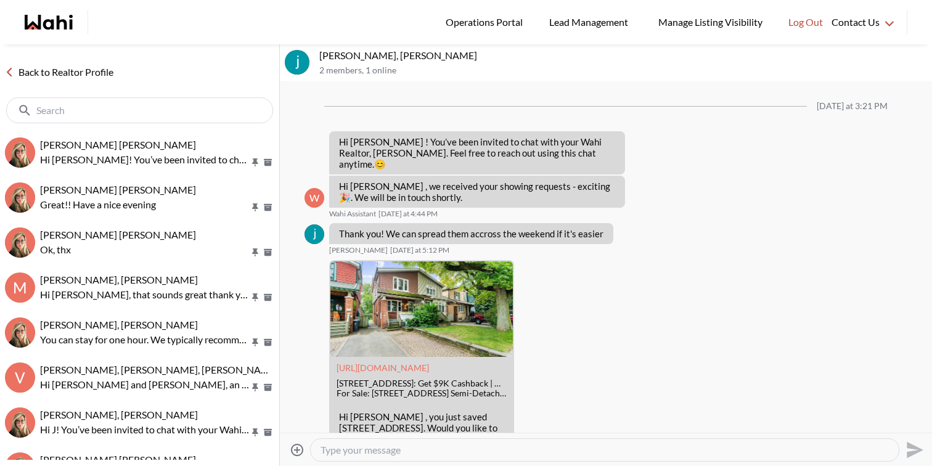
scroll to position [443, 0]
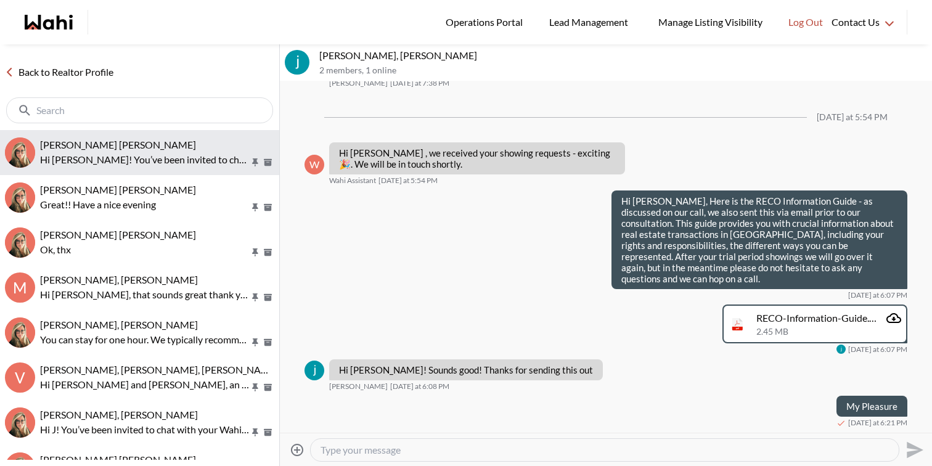
click at [183, 165] on p "Hi [PERSON_NAME]! You’ve been invited to chat with your Wahi Realtor, [PERSON_N…" at bounding box center [145, 159] width 210 height 15
